Goal: Book appointment/travel/reservation

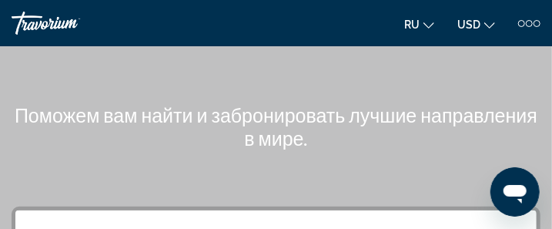
scroll to position [277, 0]
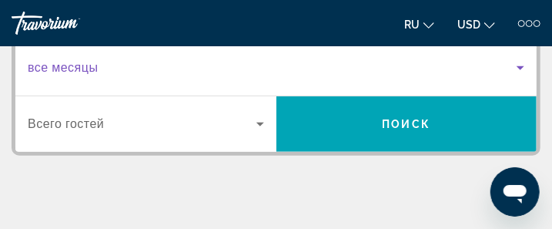
click at [116, 70] on span "Search widget" at bounding box center [272, 68] width 489 height 18
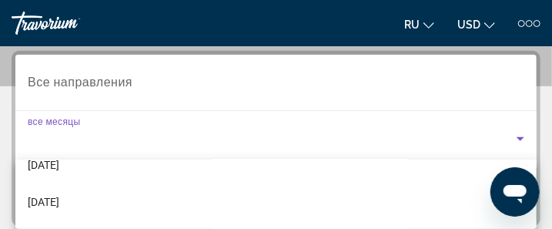
scroll to position [123, 0]
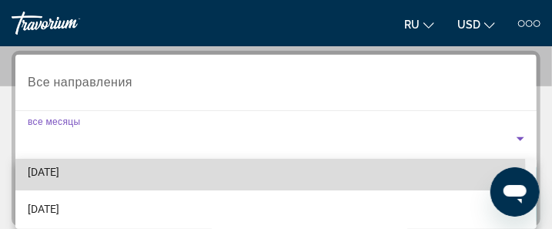
click at [159, 176] on mat-option "[DATE]" at bounding box center [275, 171] width 521 height 37
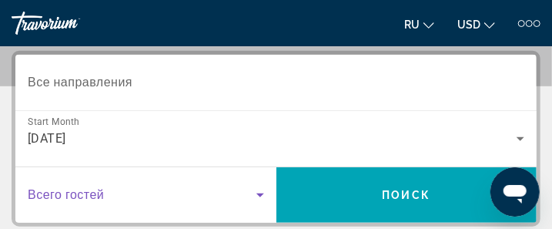
click at [260, 193] on icon "Search widget" at bounding box center [260, 195] width 8 height 4
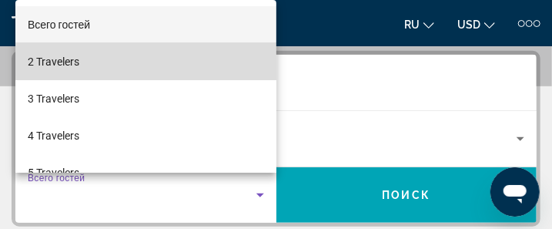
click at [153, 61] on mat-option "2 Travelers" at bounding box center [145, 61] width 261 height 37
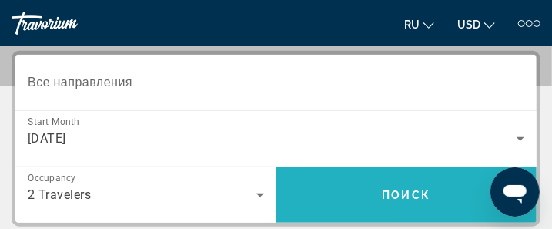
click at [395, 193] on span "Поиск" at bounding box center [407, 195] width 49 height 12
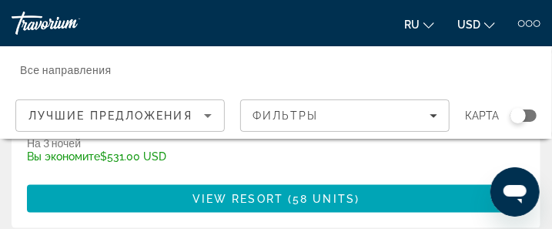
scroll to position [442, 0]
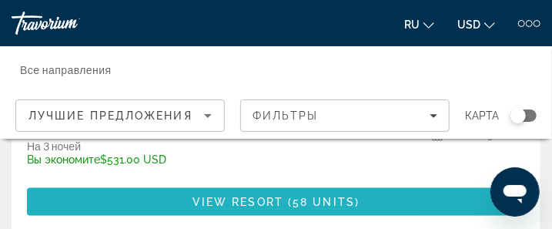
click at [300, 200] on span "58 units" at bounding box center [324, 202] width 62 height 12
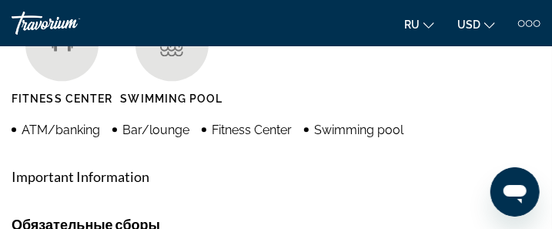
scroll to position [1027, 0]
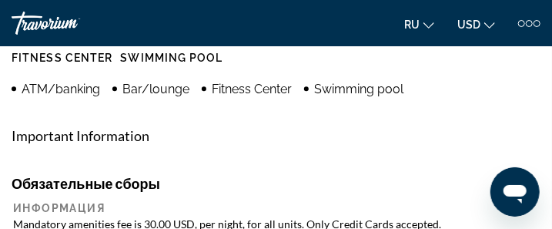
drag, startPoint x: 49, startPoint y: 0, endPoint x: 214, endPoint y: 133, distance: 212.0
click at [214, 133] on h2 "Important Information" at bounding box center [276, 135] width 529 height 17
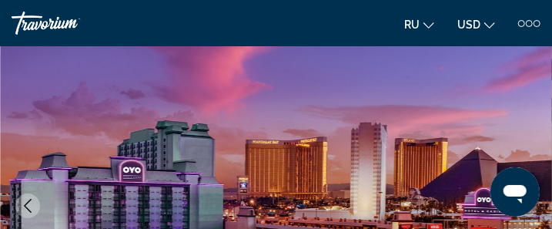
scroll to position [0, 0]
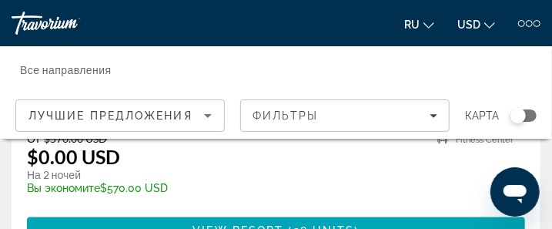
scroll to position [4068, 0]
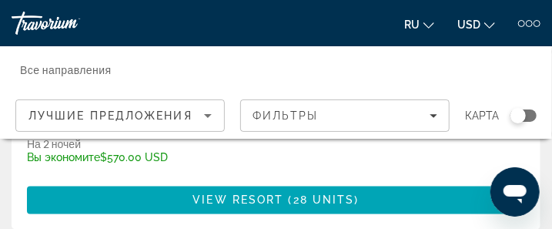
click at [411, 164] on p "temp" at bounding box center [224, 169] width 395 height 11
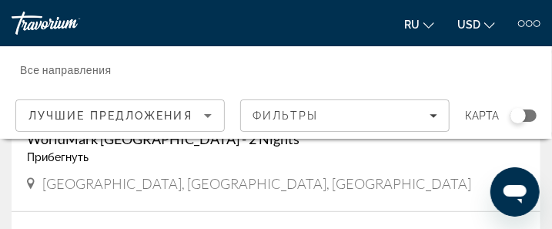
scroll to position [5023, 0]
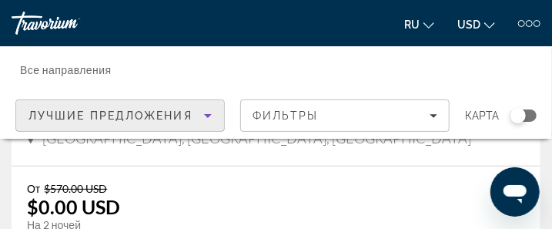
click at [206, 113] on icon "Sort by" at bounding box center [208, 115] width 18 height 18
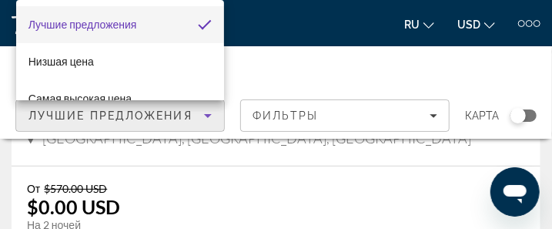
click at [198, 25] on mat-pseudo-checkbox "Sort by" at bounding box center [205, 25] width 14 height 14
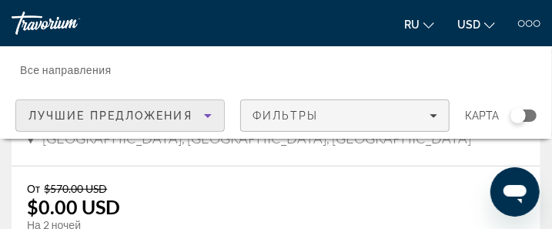
click at [434, 112] on icon "Filters" at bounding box center [434, 116] width 8 height 8
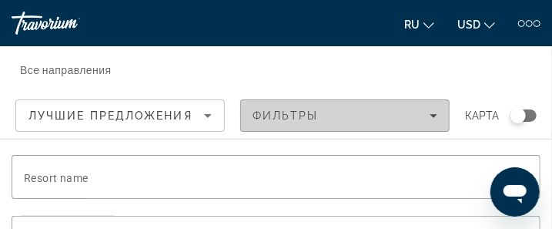
click at [434, 113] on icon "Filters" at bounding box center [434, 116] width 8 height 8
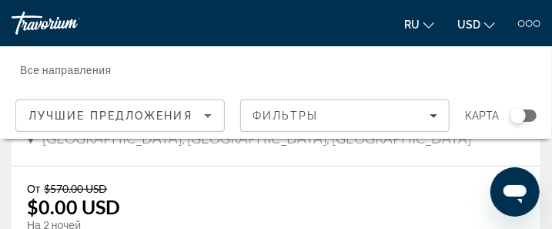
click at [109, 75] on input "Destination Все направления" at bounding box center [187, 70] width 334 height 18
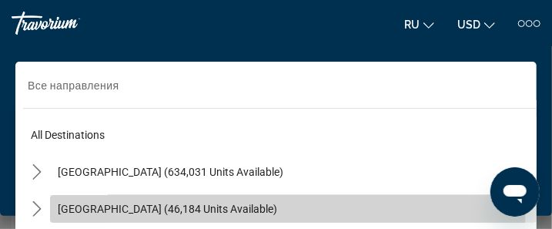
click at [219, 206] on span "Select destination: Mexico (46,184 units available)" at bounding box center [293, 208] width 487 height 37
type input "**********"
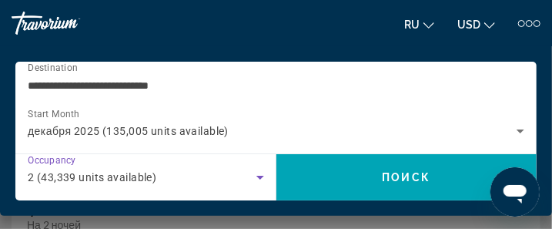
click at [259, 176] on icon "Search widget" at bounding box center [260, 178] width 8 height 4
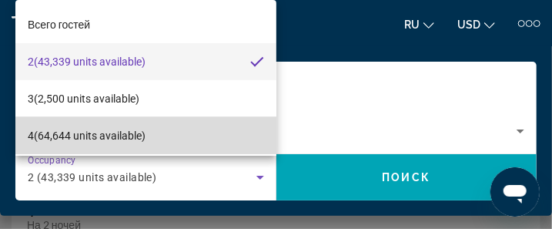
click at [218, 135] on mat-option "4 (64,644 units available)" at bounding box center [145, 135] width 261 height 37
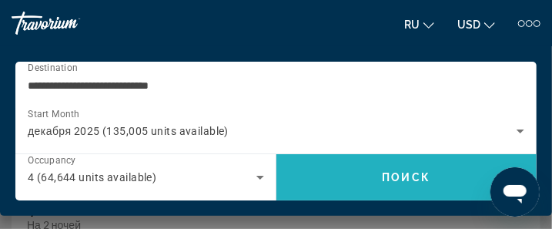
click at [398, 176] on span "Поиск" at bounding box center [407, 177] width 49 height 12
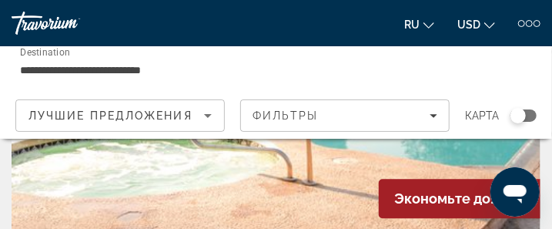
scroll to position [5928, 0]
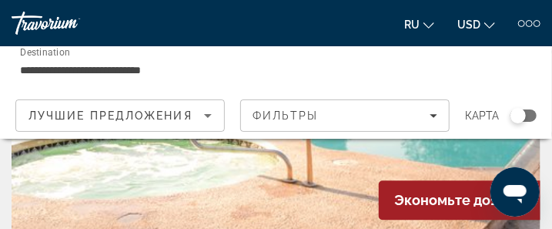
click at [241, 172] on img "Main content" at bounding box center [276, 111] width 529 height 246
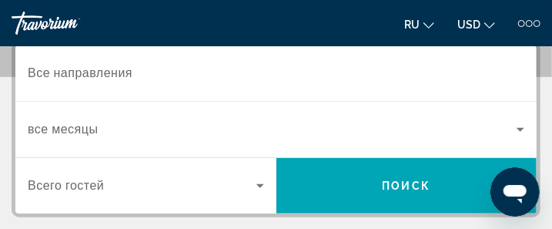
scroll to position [185, 0]
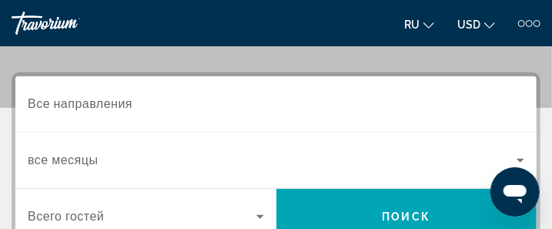
click at [153, 106] on input "Destination Все направления" at bounding box center [276, 105] width 497 height 18
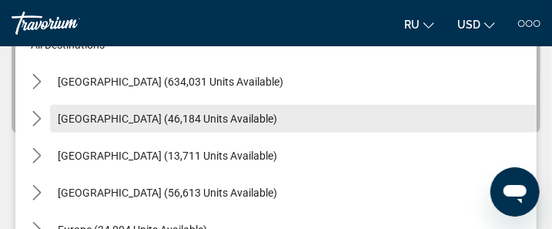
scroll to position [330, 0]
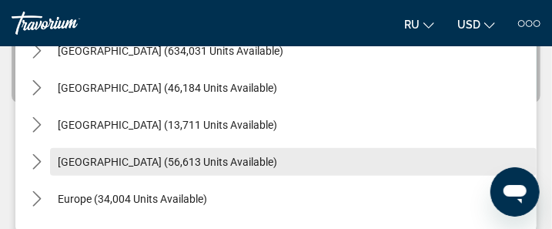
drag, startPoint x: 378, startPoint y: 217, endPoint x: 303, endPoint y: 165, distance: 91.2
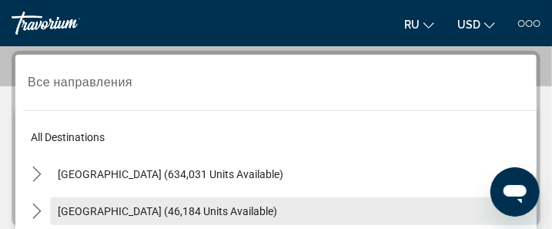
scroll to position [31, 0]
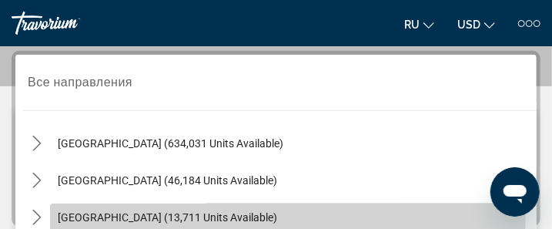
click at [268, 212] on span "Select destination: Canada (13,711 units available)" at bounding box center [293, 217] width 487 height 37
type input "**********"
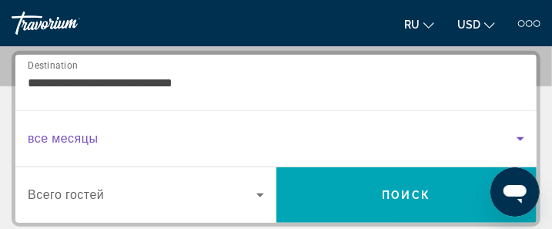
click at [521, 137] on icon "Search widget" at bounding box center [521, 139] width 8 height 4
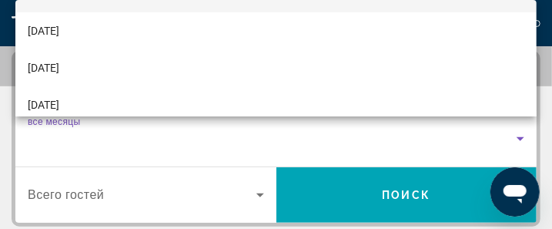
scroll to position [51, 0]
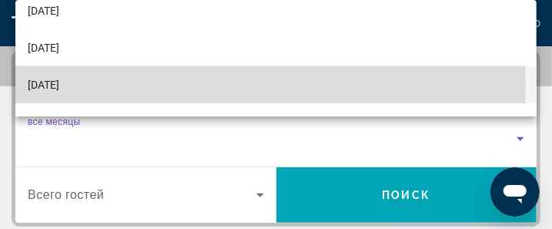
click at [158, 85] on mat-option "[DATE]" at bounding box center [275, 84] width 521 height 37
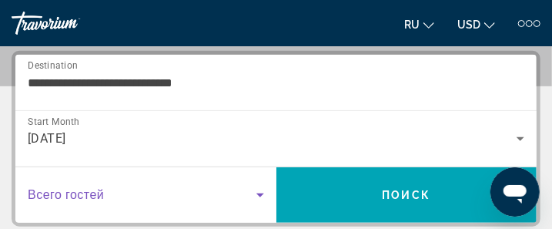
click at [261, 193] on icon "Search widget" at bounding box center [260, 195] width 8 height 4
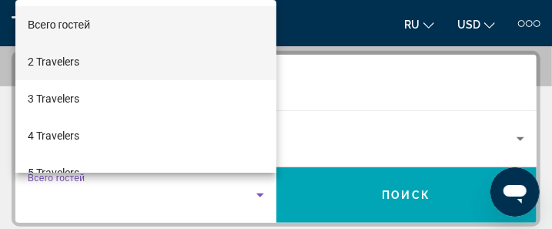
click at [153, 63] on mat-option "2 Travelers" at bounding box center [145, 61] width 261 height 37
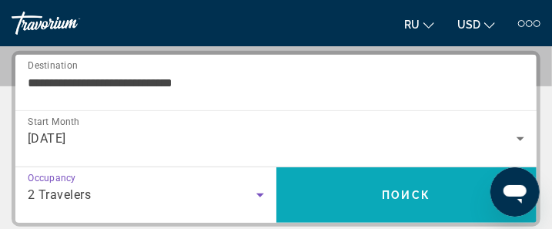
click at [417, 193] on span "Поиск" at bounding box center [407, 195] width 49 height 12
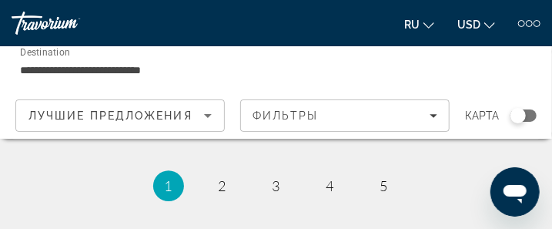
scroll to position [6218, 0]
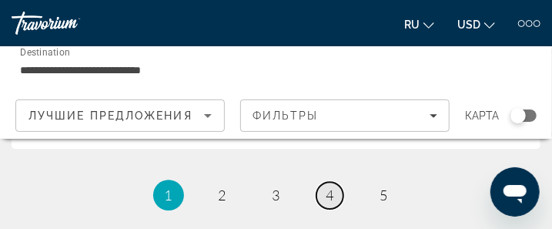
click at [334, 195] on span "4" at bounding box center [331, 194] width 8 height 17
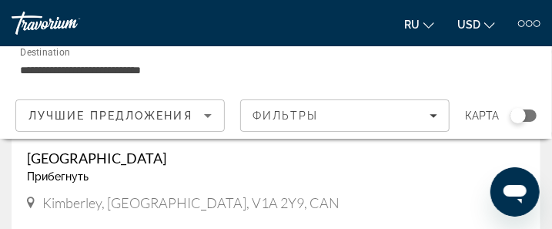
scroll to position [308, 0]
